Goal: Task Accomplishment & Management: Manage account settings

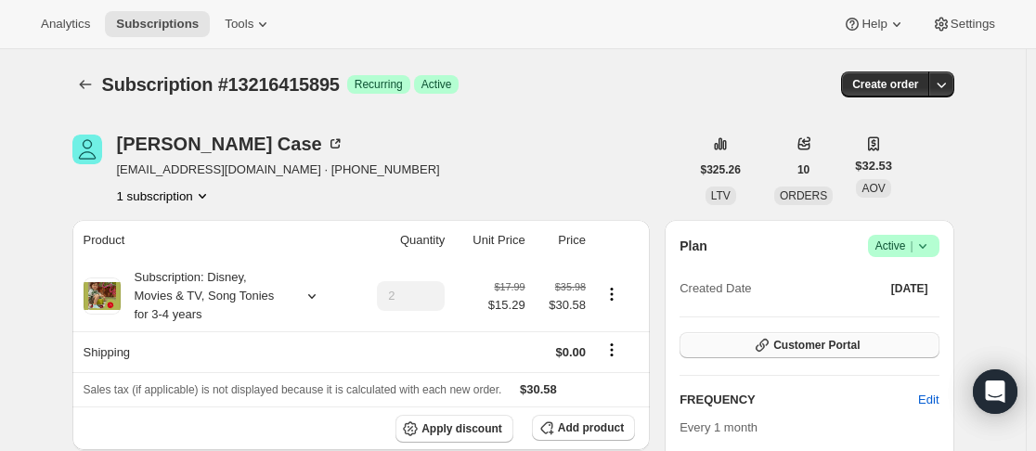
click at [742, 353] on button "Customer Portal" at bounding box center [809, 345] width 259 height 26
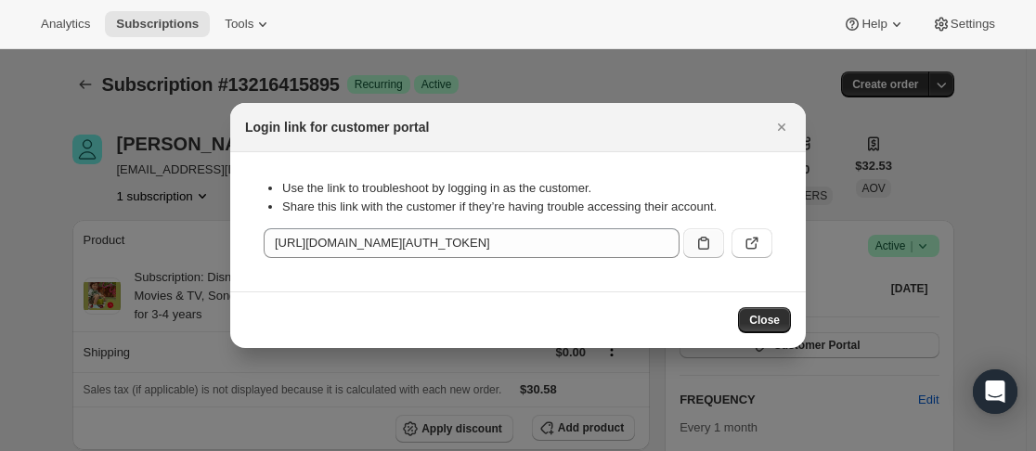
click at [693, 235] on button ":r1k:" at bounding box center [704, 243] width 41 height 30
click at [710, 249] on icon ":r1k:" at bounding box center [704, 243] width 19 height 19
click at [53, 237] on div at bounding box center [518, 225] width 1036 height 451
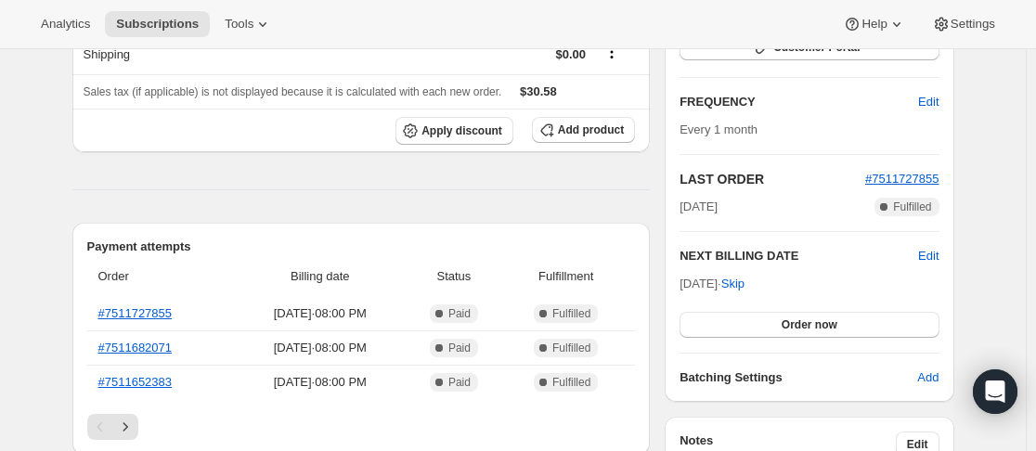
scroll to position [299, 0]
